Goal: Task Accomplishment & Management: Manage account settings

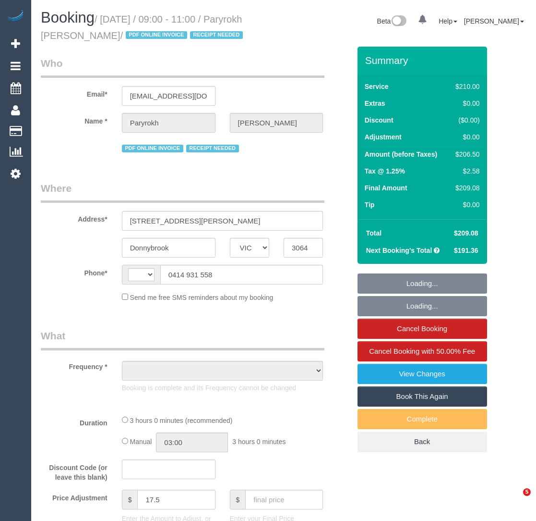
select select "VIC"
select select "string:AU"
select select "string:stripe-pm_1RIkwB2GScqysDRVO7FxyKXl"
select select "180"
select select "number:29"
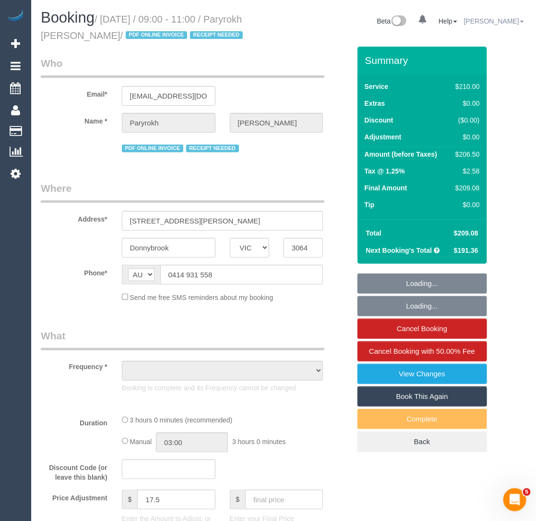
select select "number:14"
select select "number:19"
select select "number:22"
select select "number:34"
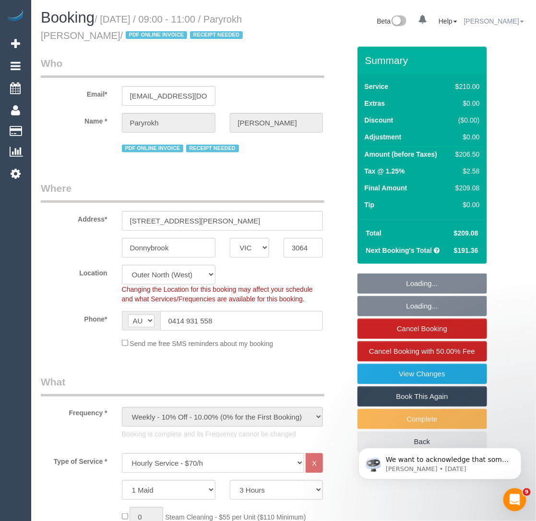
select select "object:1344"
drag, startPoint x: 37, startPoint y: 37, endPoint x: 133, endPoint y: 36, distance: 96.1
click at [134, 37] on div "Booking / [DATE] / 09:00 - 11:00 / [PERSON_NAME] / PDF ONLINE INVOICE RECEIPT N…" at bounding box center [159, 28] width 250 height 37
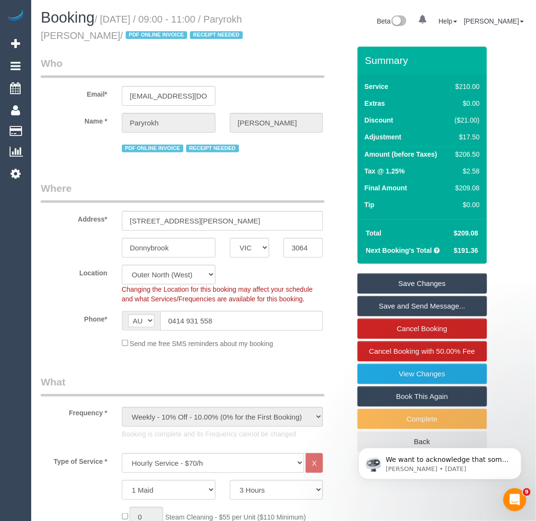
copy small "Paryrokh Ghashghae"
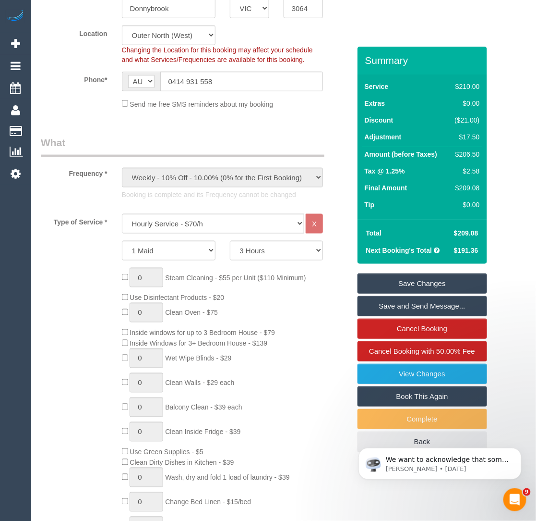
scroll to position [241, 0]
